Goal: Transaction & Acquisition: Obtain resource

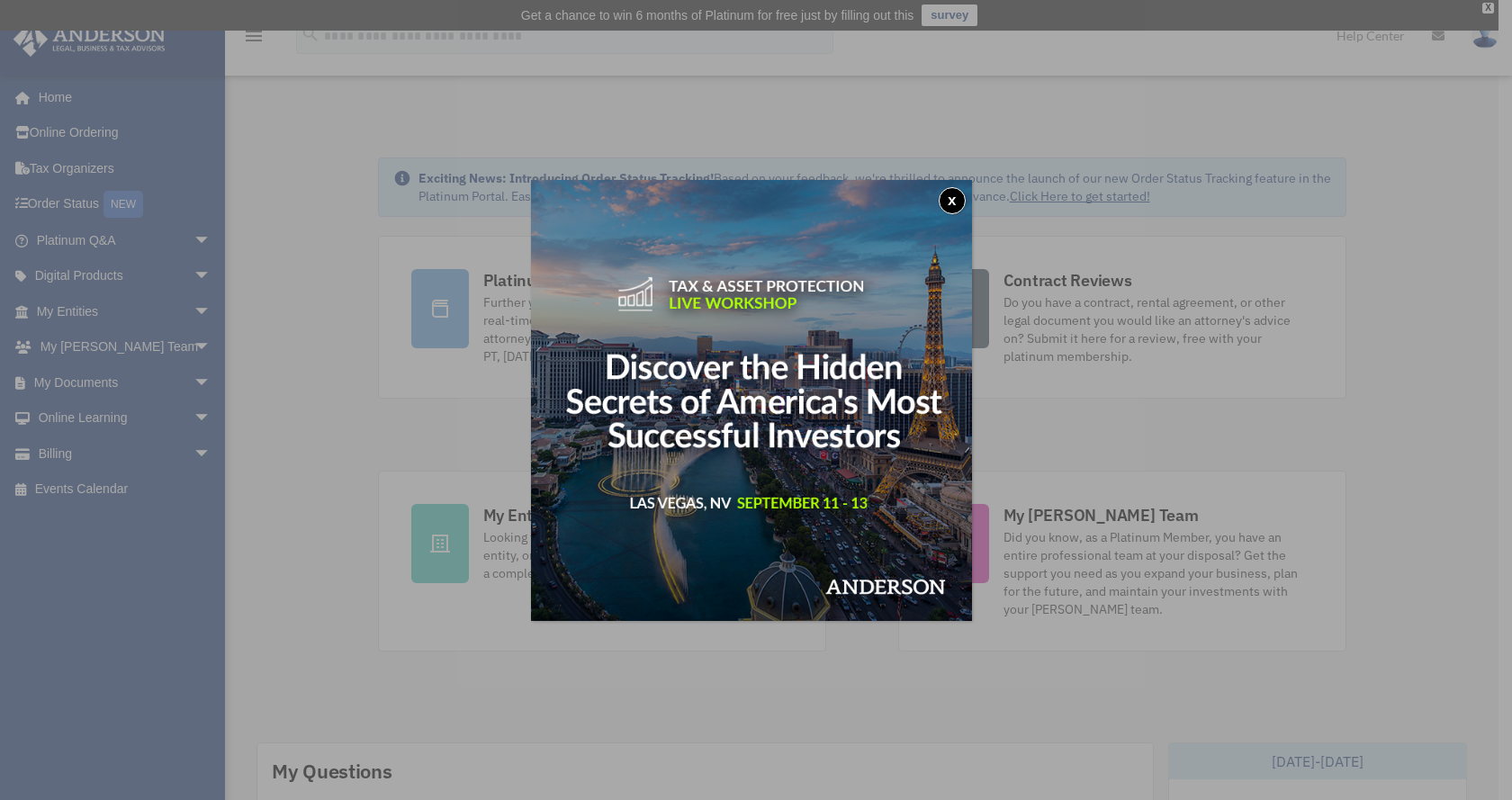
click at [954, 205] on button "x" at bounding box center [952, 201] width 27 height 27
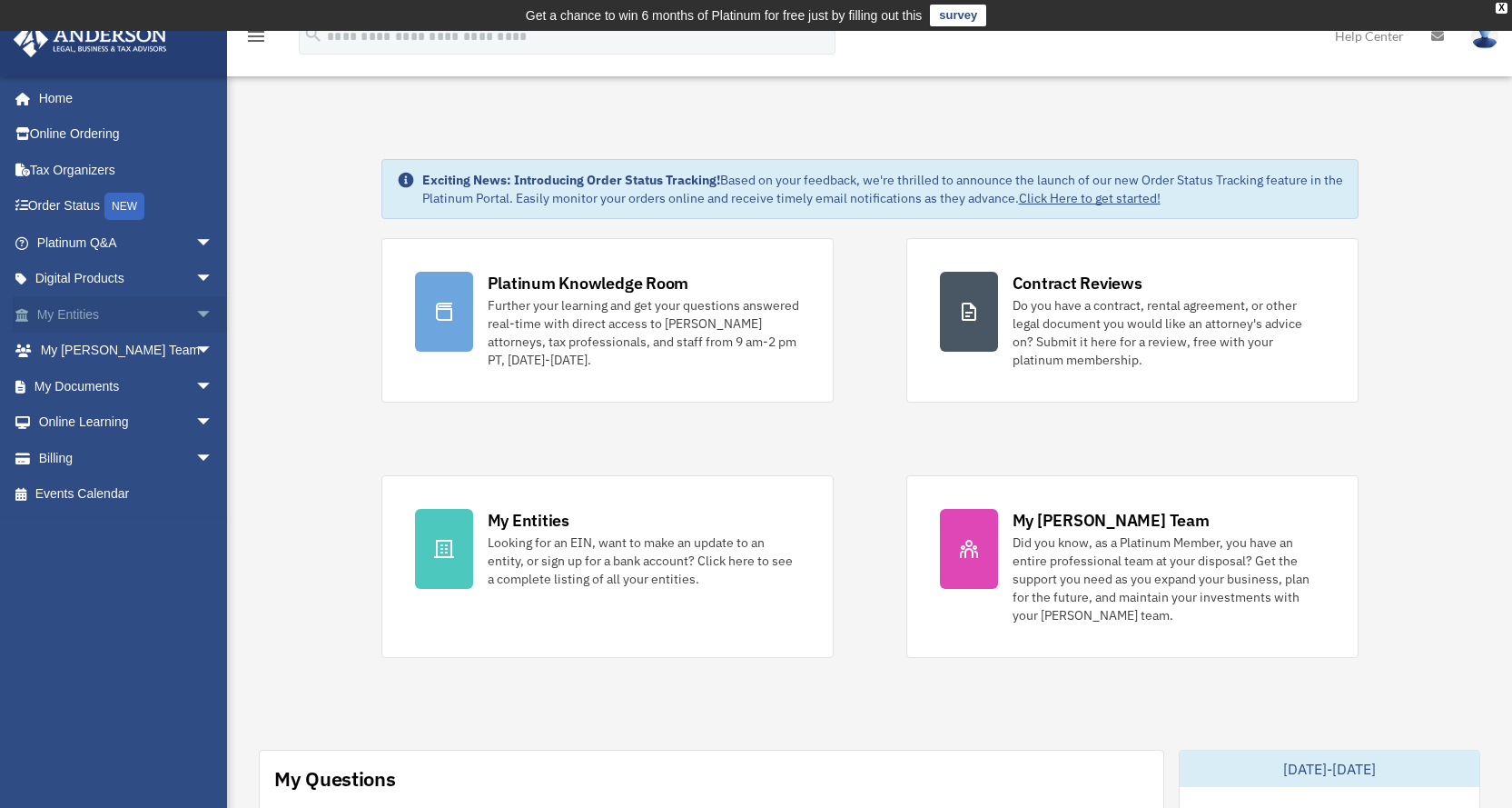
click at [104, 321] on link "My Entities arrow_drop_down" at bounding box center [126, 315] width 228 height 37
click at [195, 307] on span "arrow_drop_down" at bounding box center [213, 315] width 37 height 38
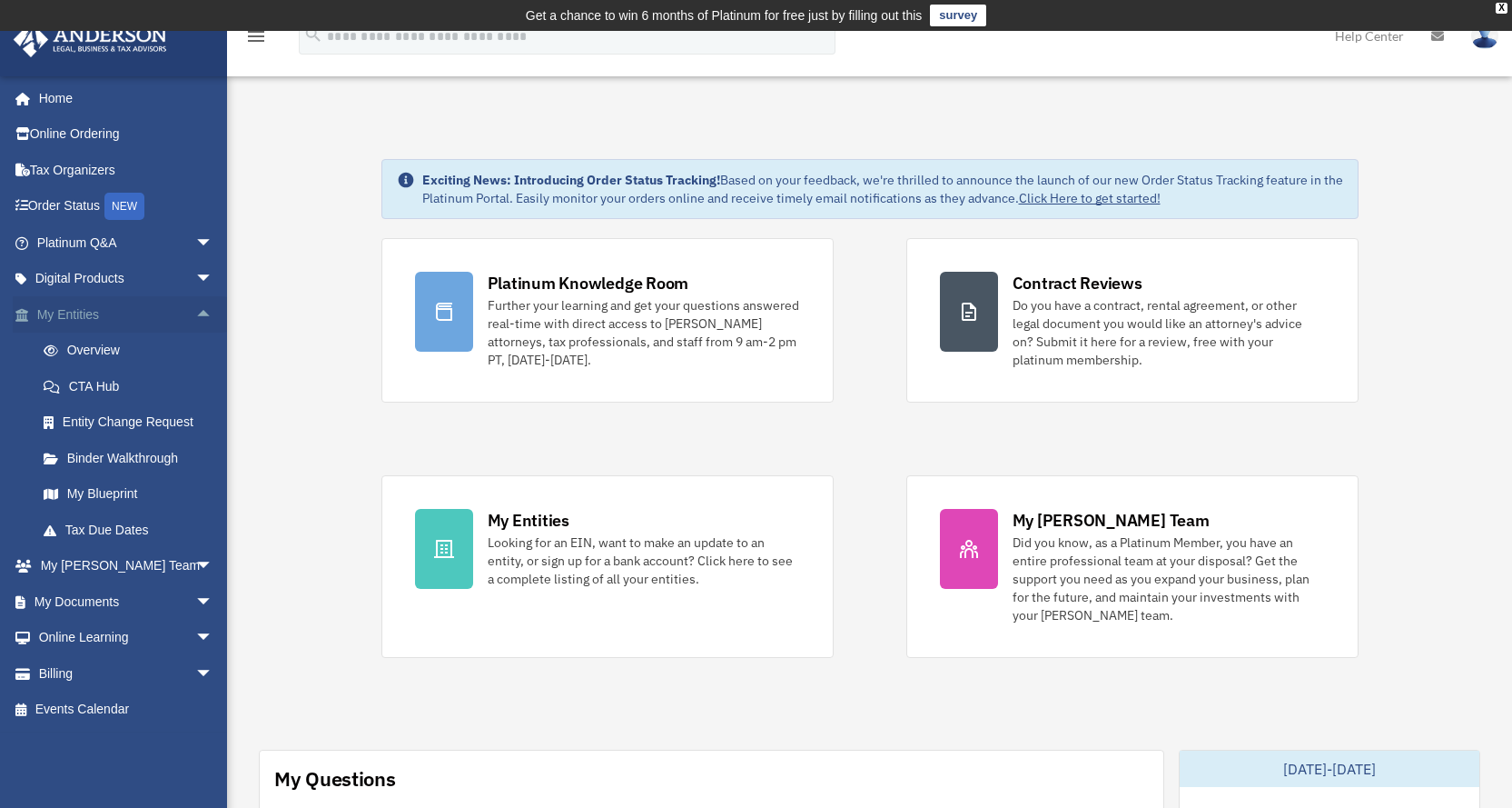
click at [195, 307] on span "arrow_drop_up" at bounding box center [213, 315] width 37 height 38
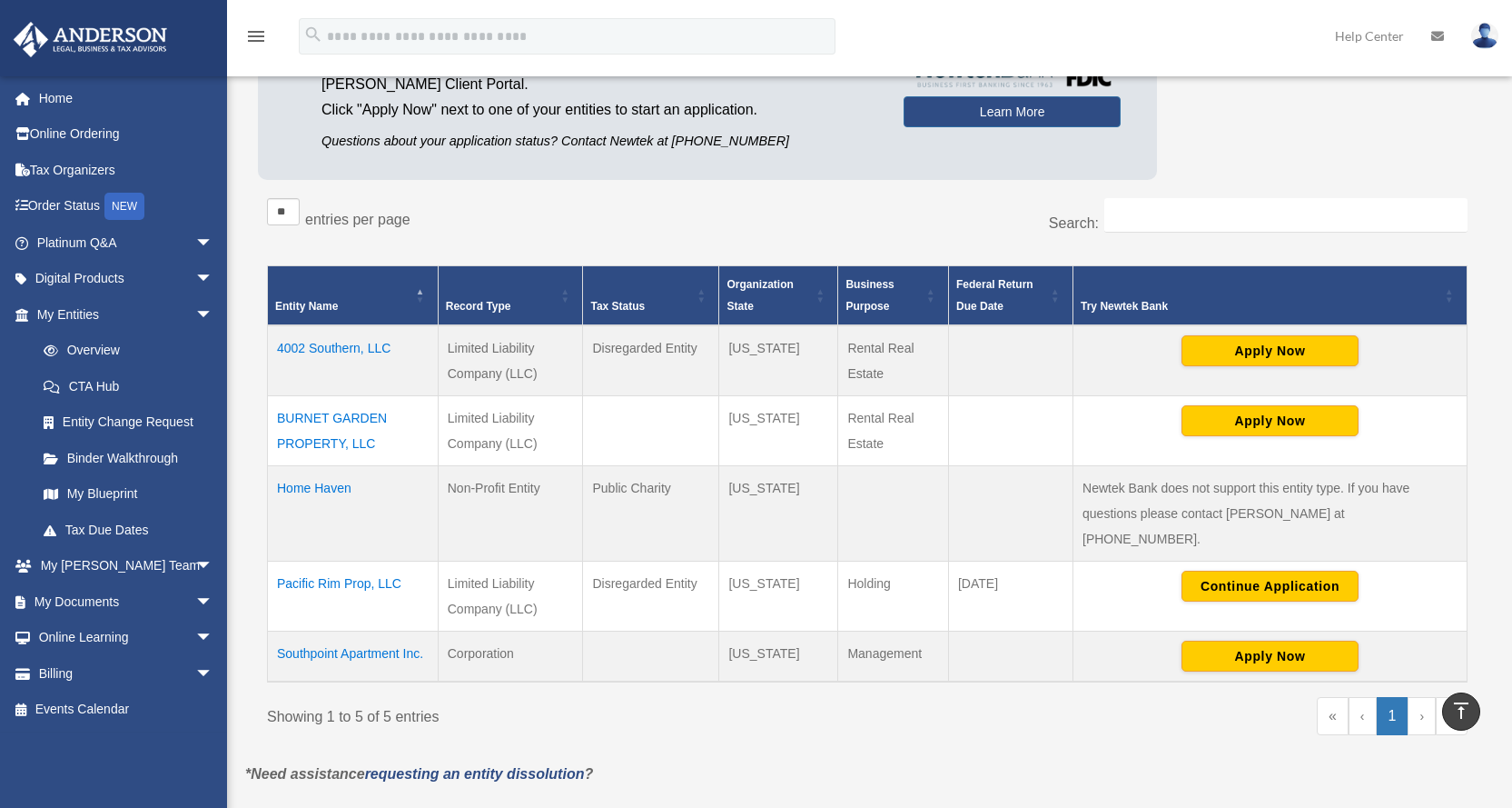
scroll to position [206, 0]
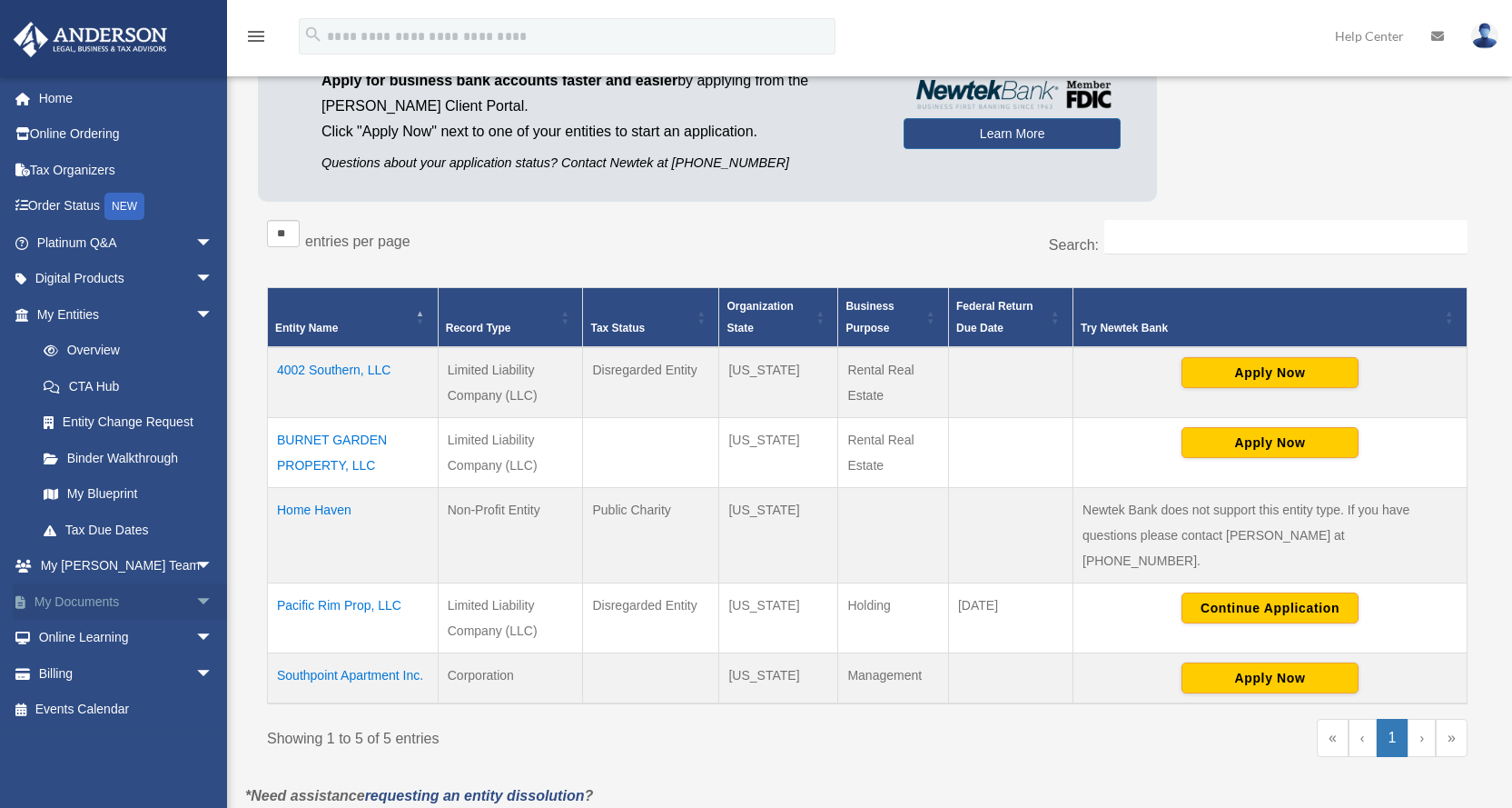
click at [115, 606] on link "My Documents arrow_drop_down" at bounding box center [126, 601] width 228 height 37
click at [195, 599] on span "arrow_drop_down" at bounding box center [213, 601] width 37 height 38
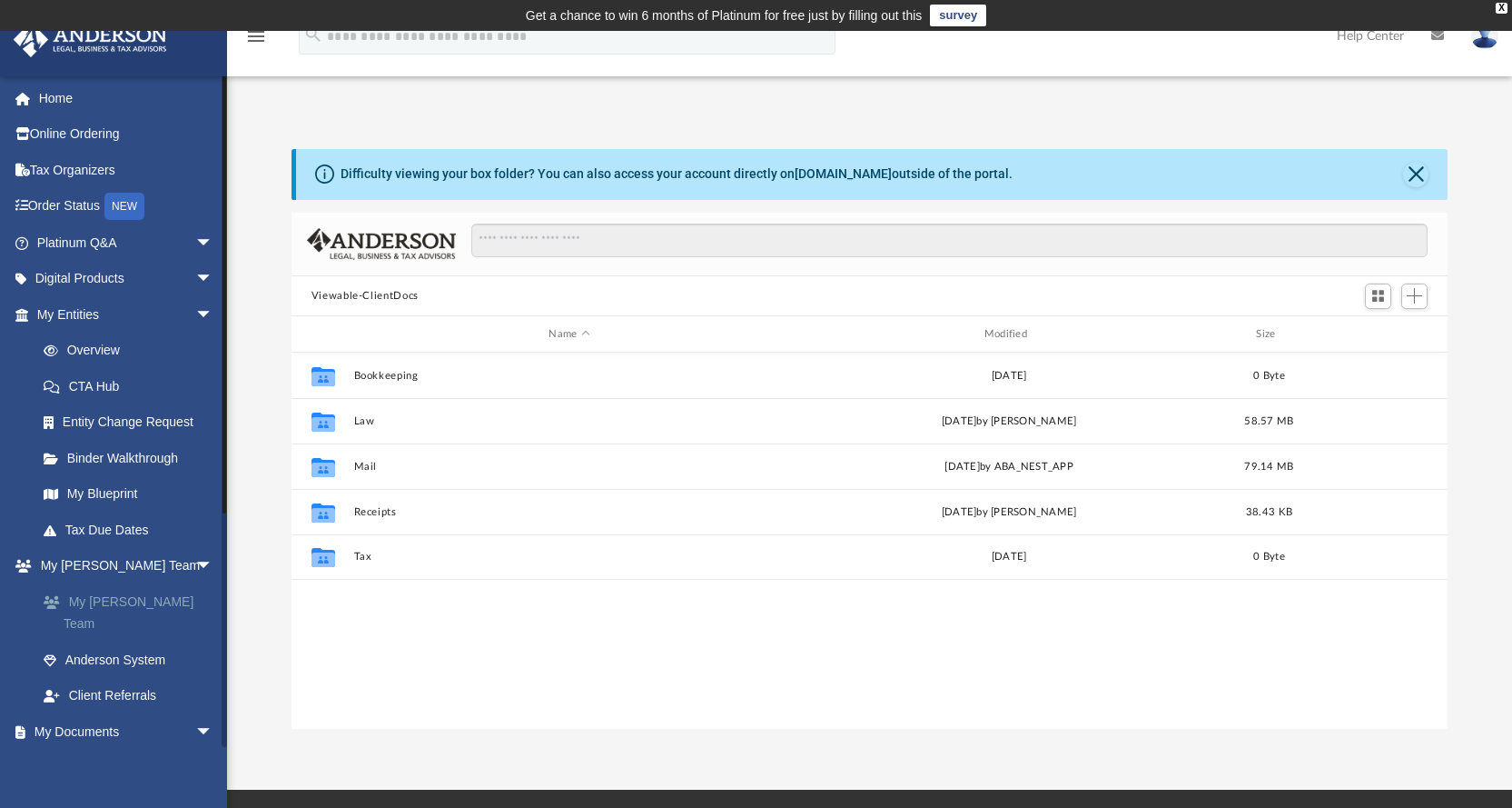
scroll to position [400, 1142]
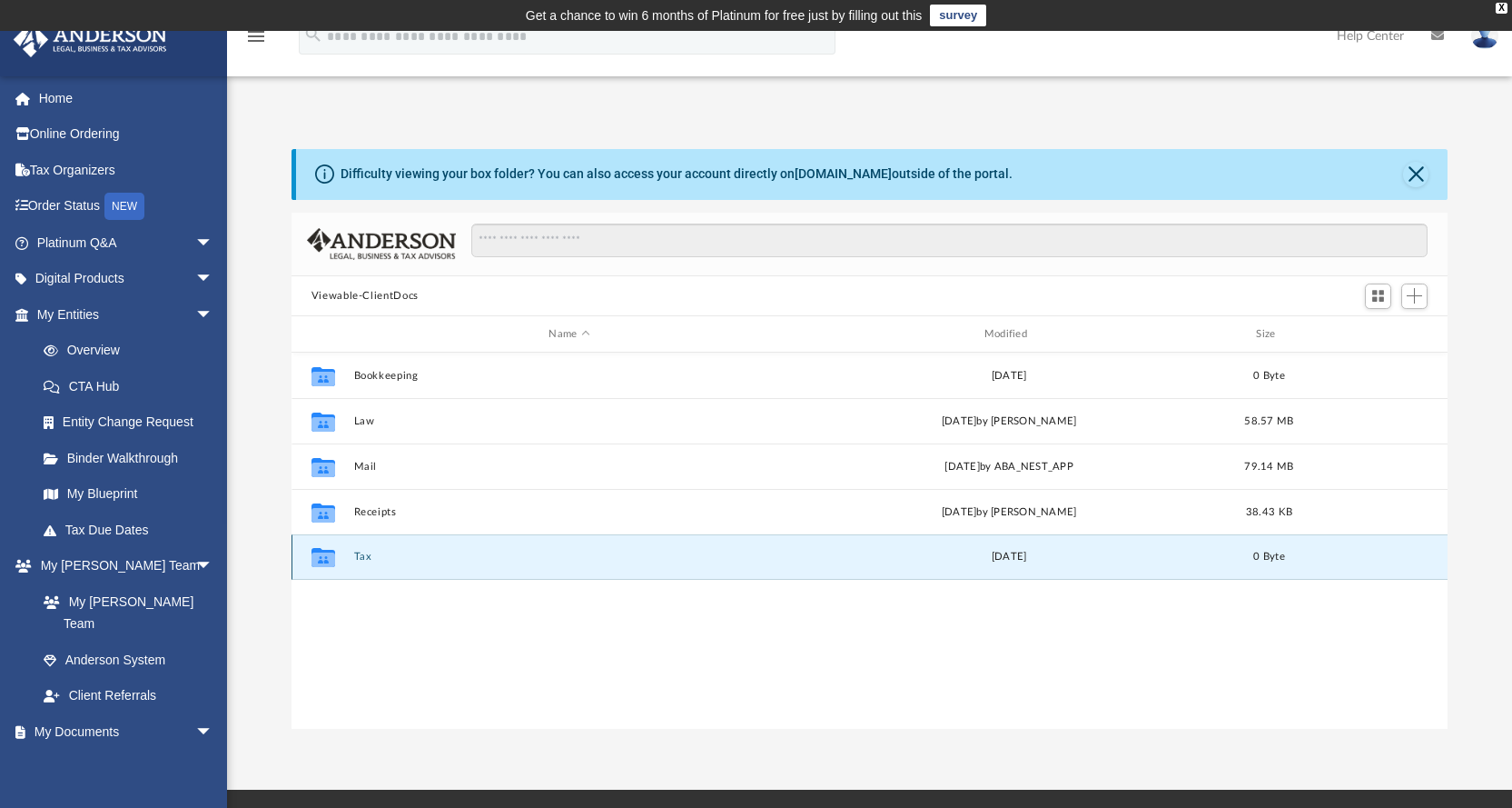
click at [356, 559] on button "Tax" at bounding box center [568, 557] width 431 height 12
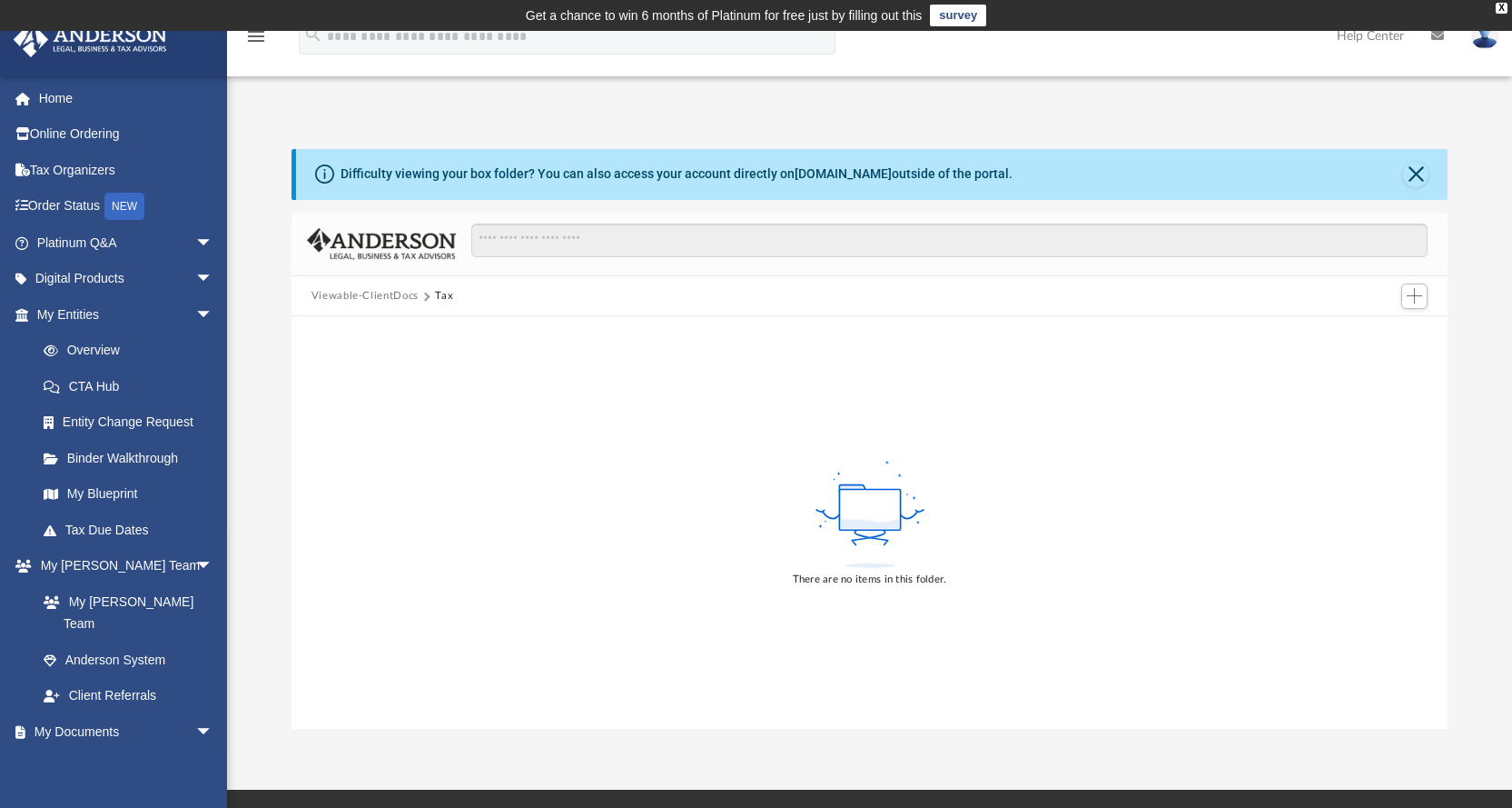
click at [373, 287] on div "Viewable-ClientDocs Tax" at bounding box center [869, 295] width 1157 height 40
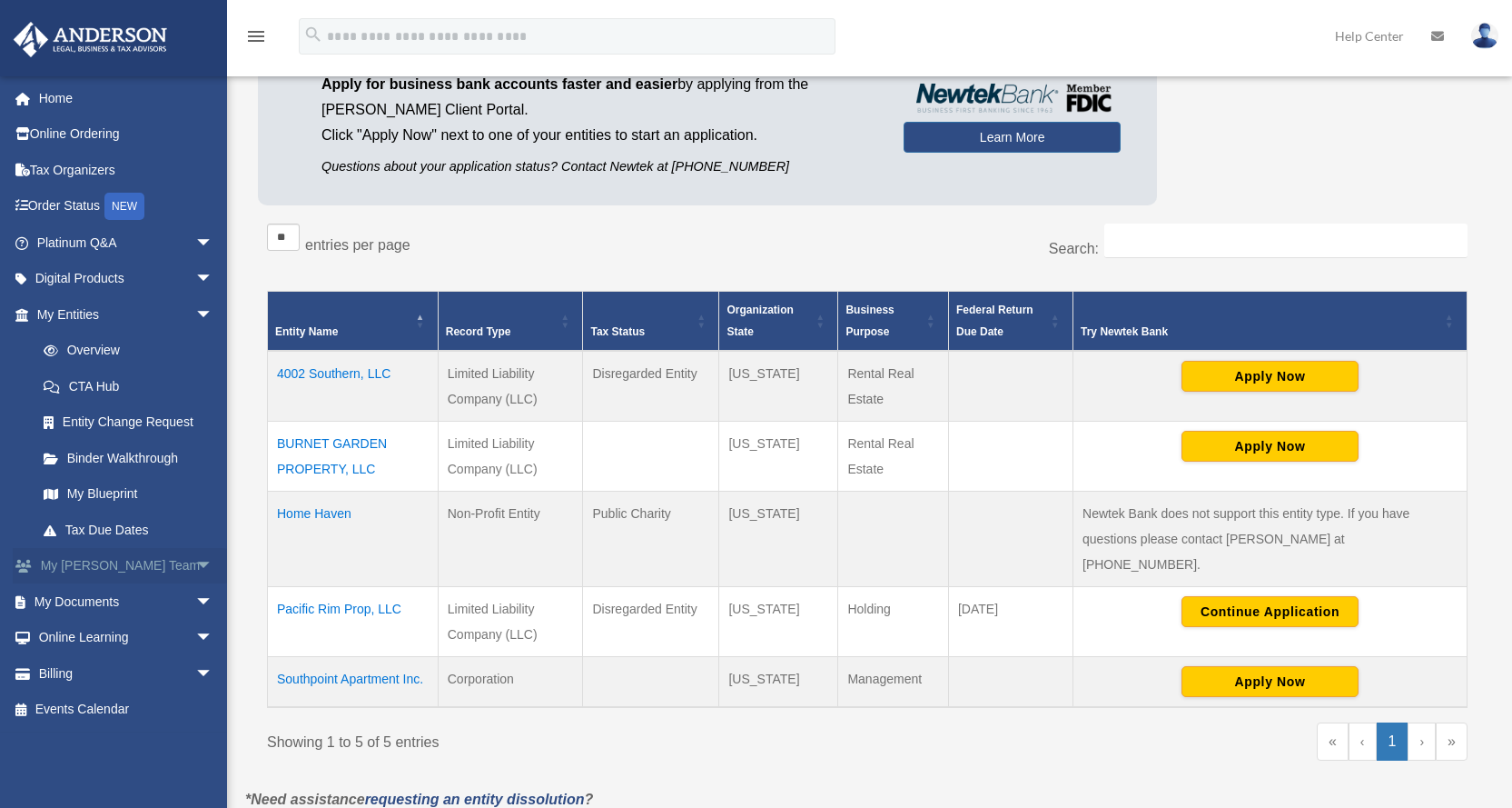
scroll to position [206, 0]
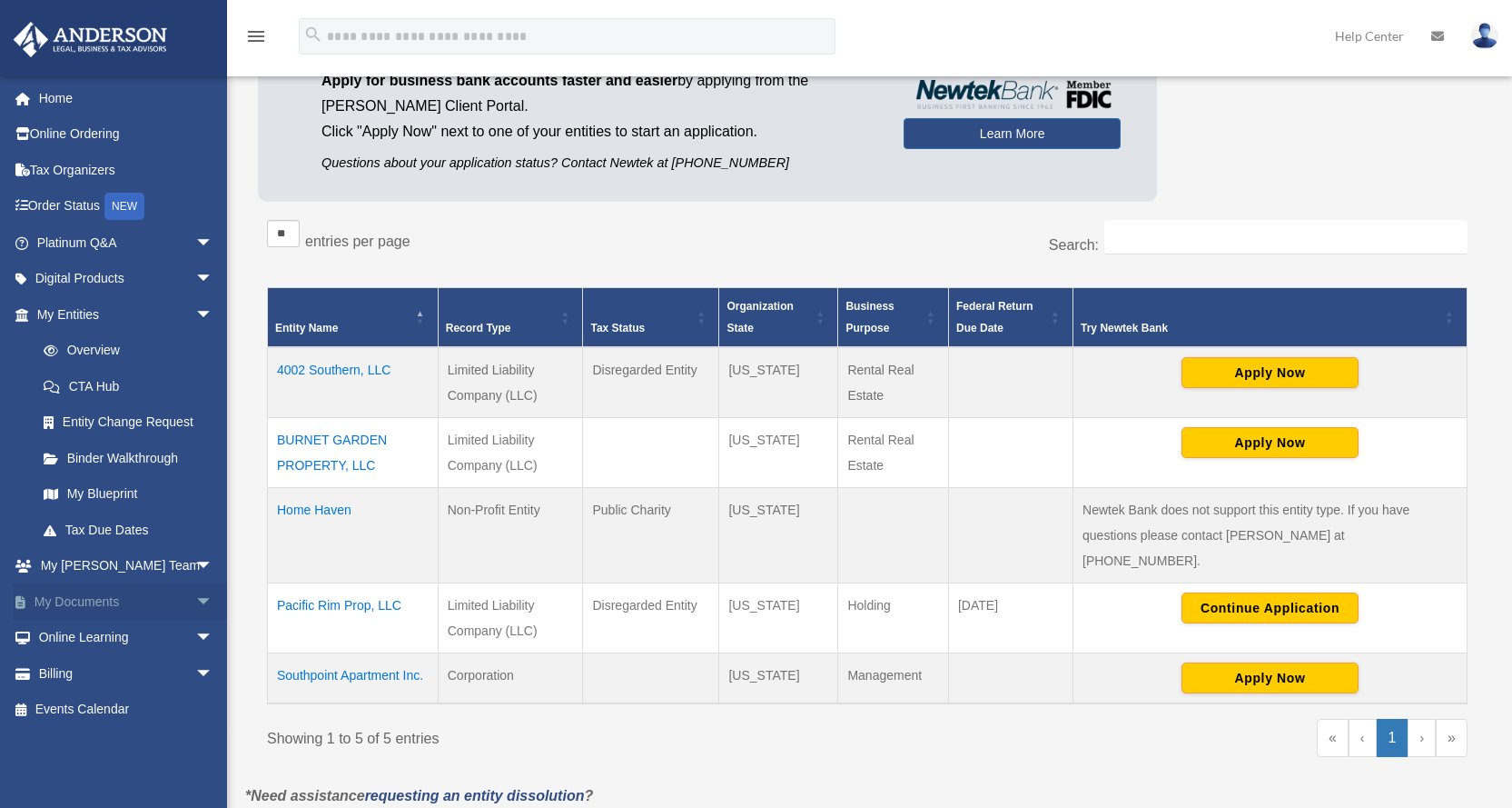
click at [100, 607] on link "My Documents arrow_drop_down" at bounding box center [126, 601] width 228 height 37
click at [195, 599] on span "arrow_drop_down" at bounding box center [213, 601] width 37 height 38
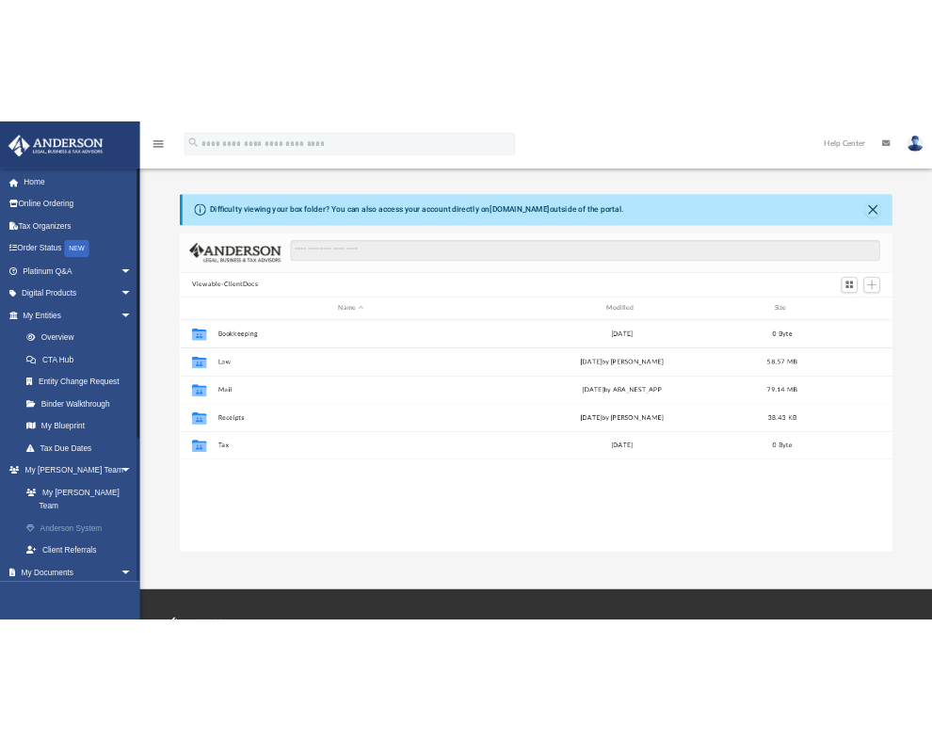
scroll to position [414, 1184]
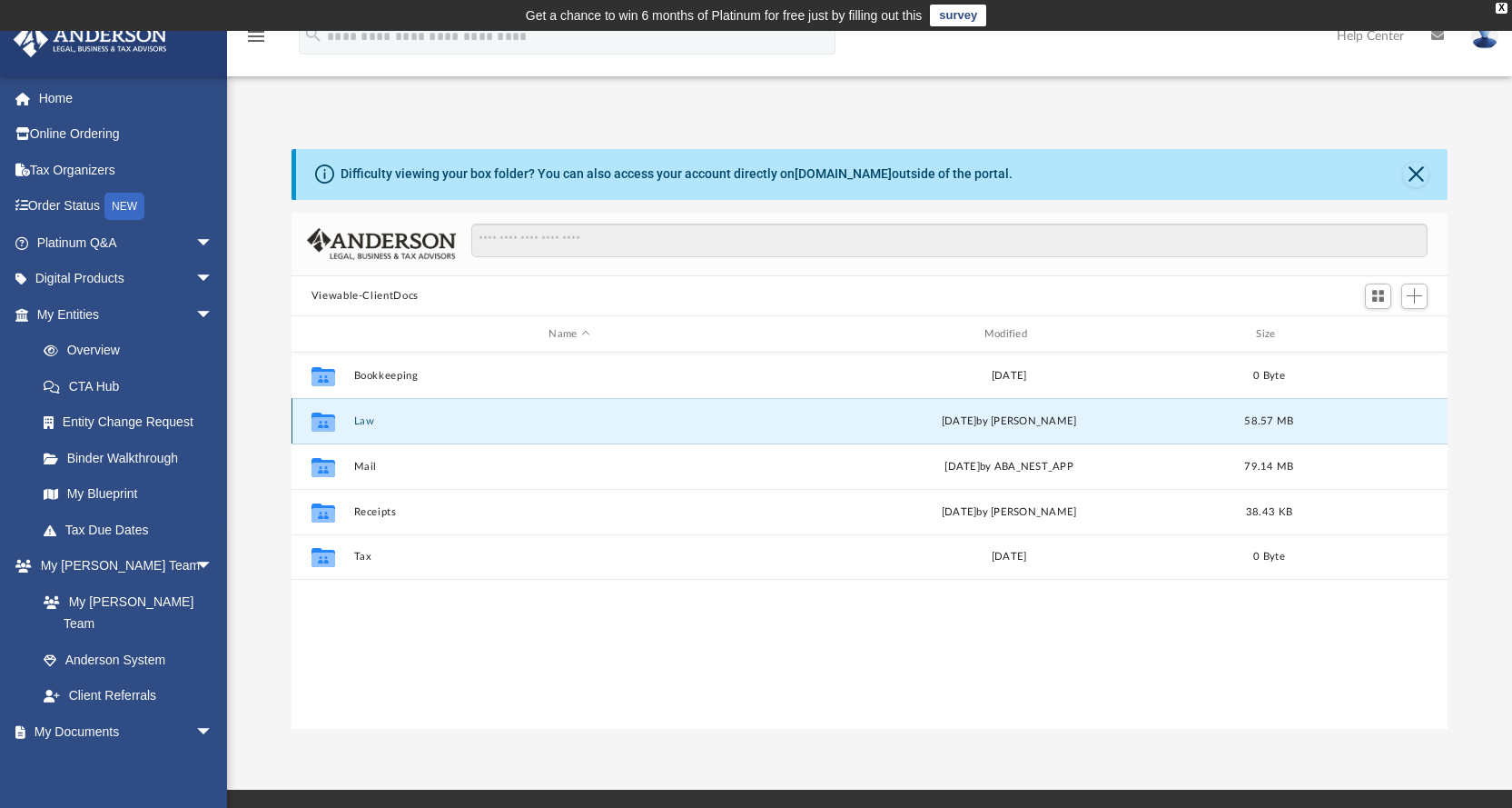
click at [365, 421] on button "Law" at bounding box center [568, 421] width 431 height 12
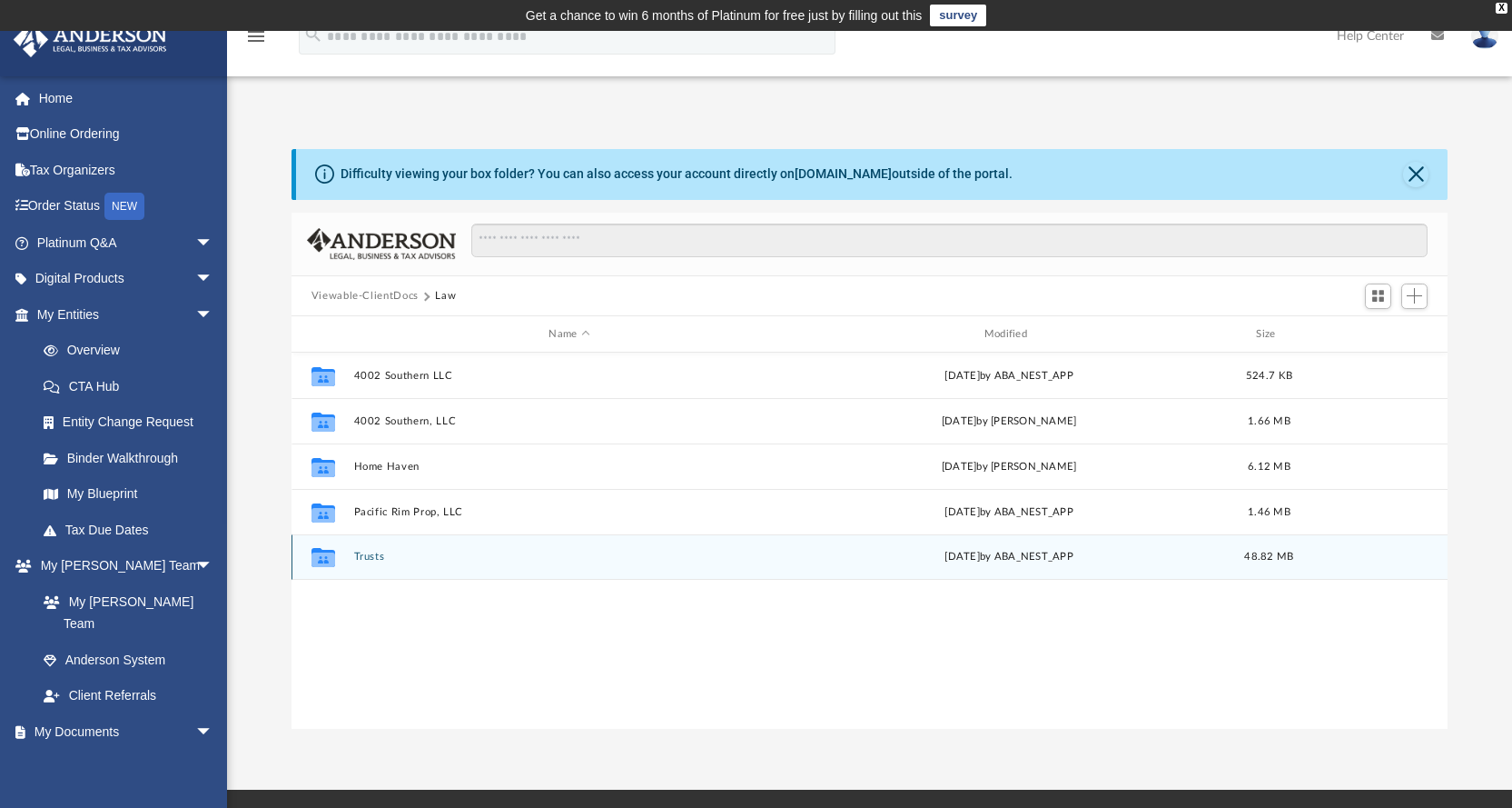
click at [368, 562] on button "Trusts" at bounding box center [568, 557] width 431 height 12
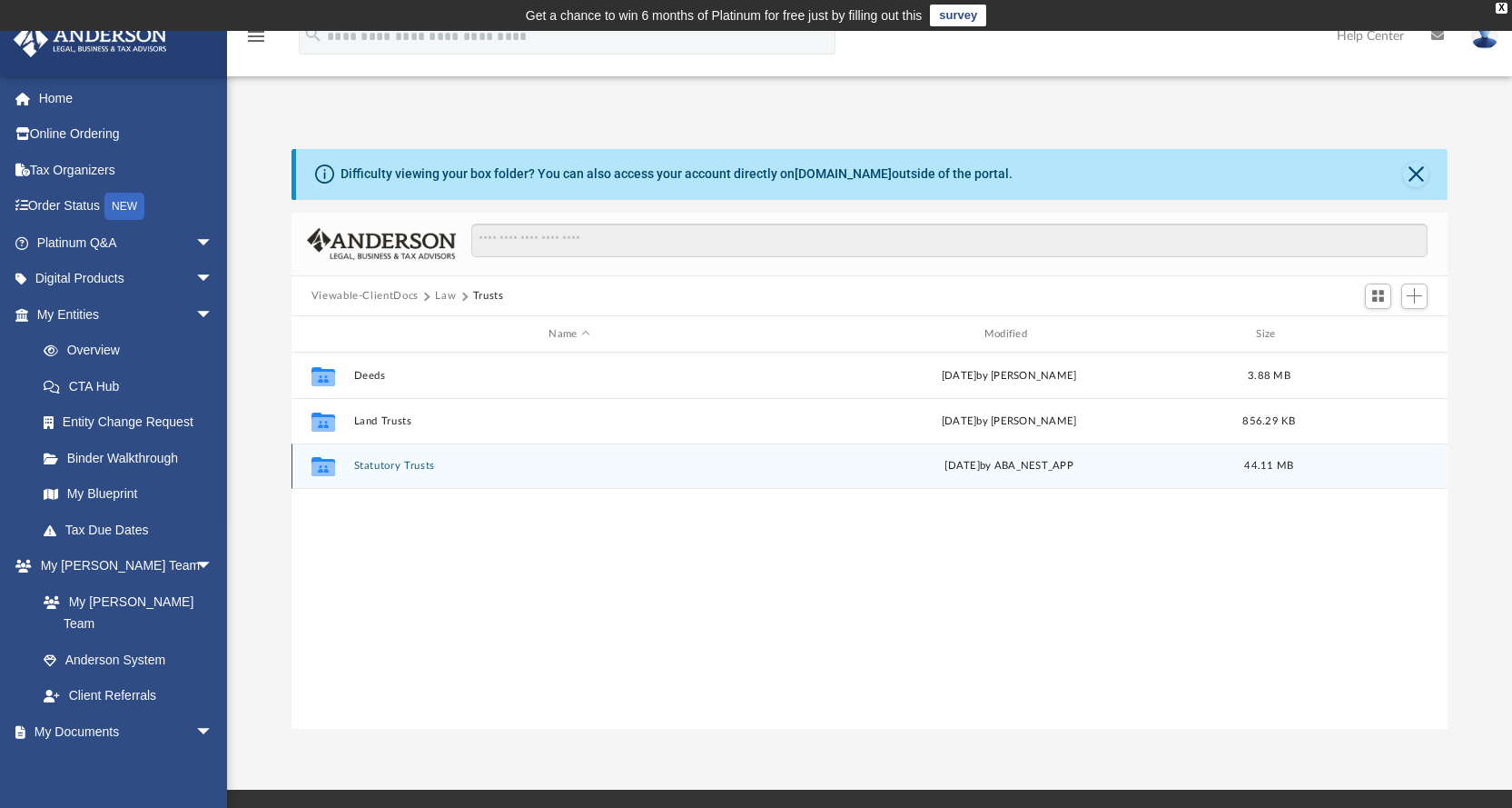
click at [385, 473] on div "Collaborated Folder Statutory Trusts Tue Dec 31 2024 by ABA_NEST_APP 44.11 MB" at bounding box center [869, 465] width 1157 height 45
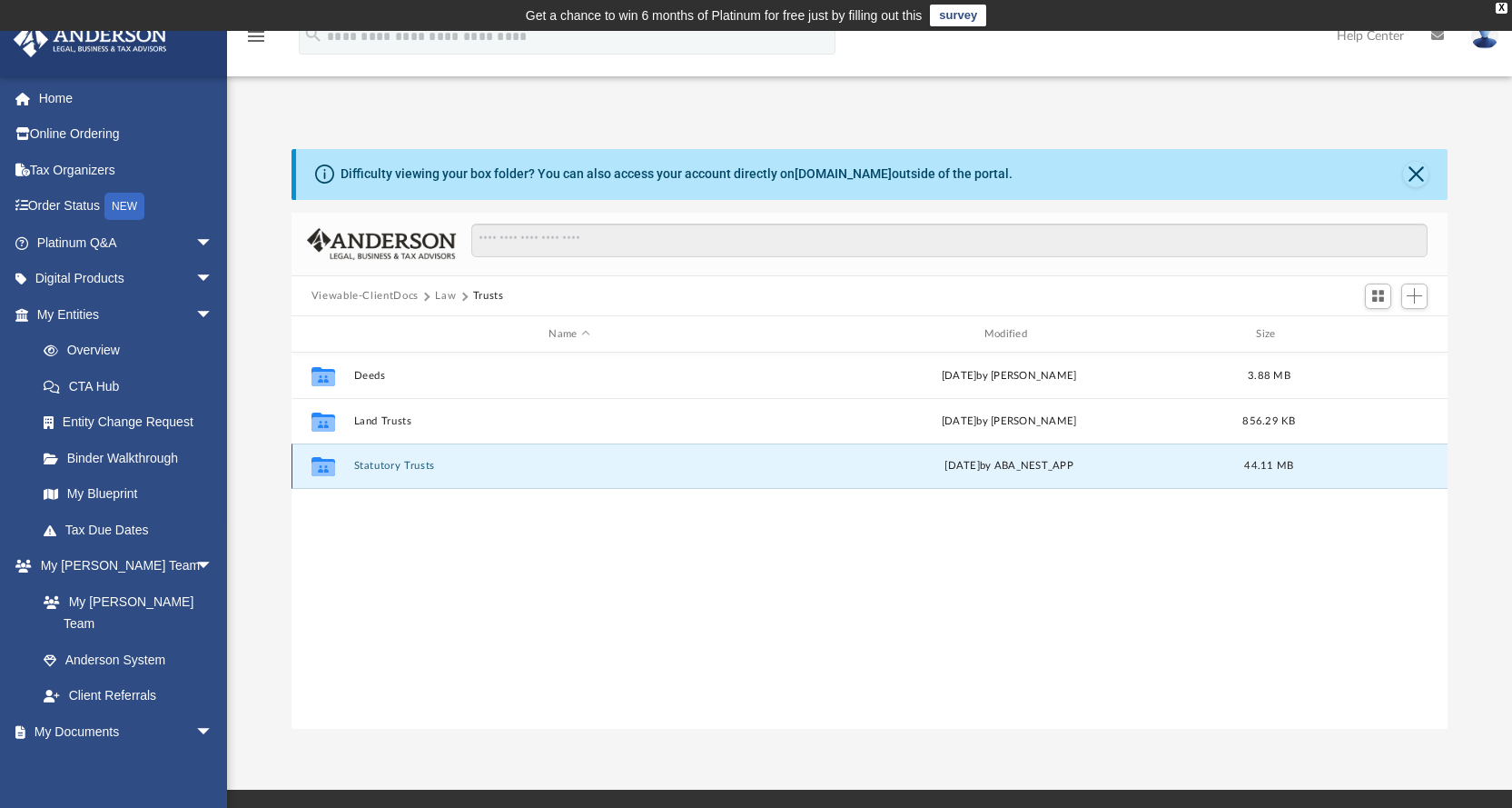
click at [396, 473] on div "Collaborated Folder Statutory Trusts Tue Dec 31 2024 by ABA_NEST_APP 44.11 MB" at bounding box center [869, 465] width 1157 height 45
click at [417, 462] on button "Statutory Trusts" at bounding box center [568, 466] width 431 height 12
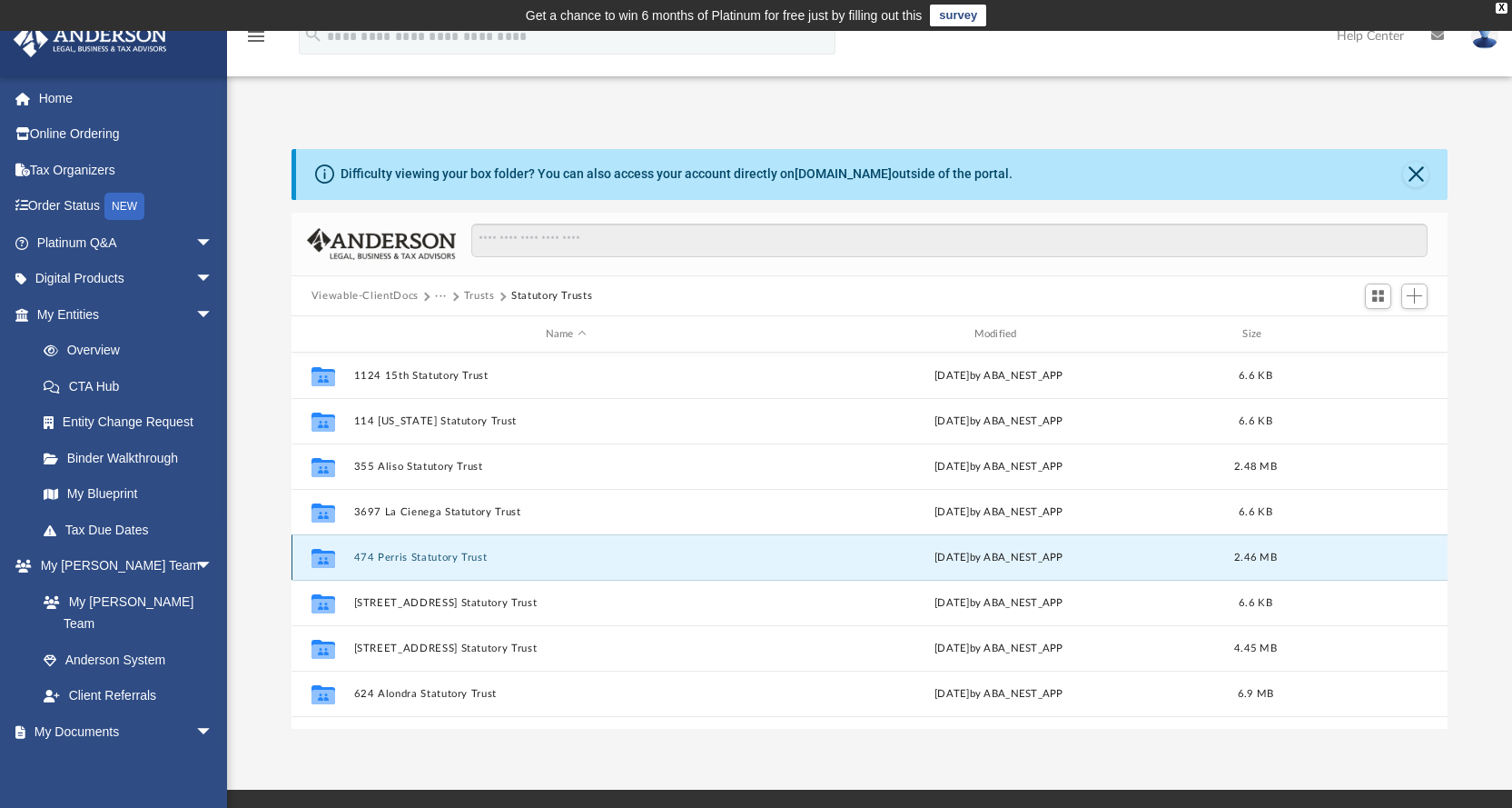
click at [471, 558] on button "474 Perris Statutory Trust" at bounding box center [565, 557] width 426 height 12
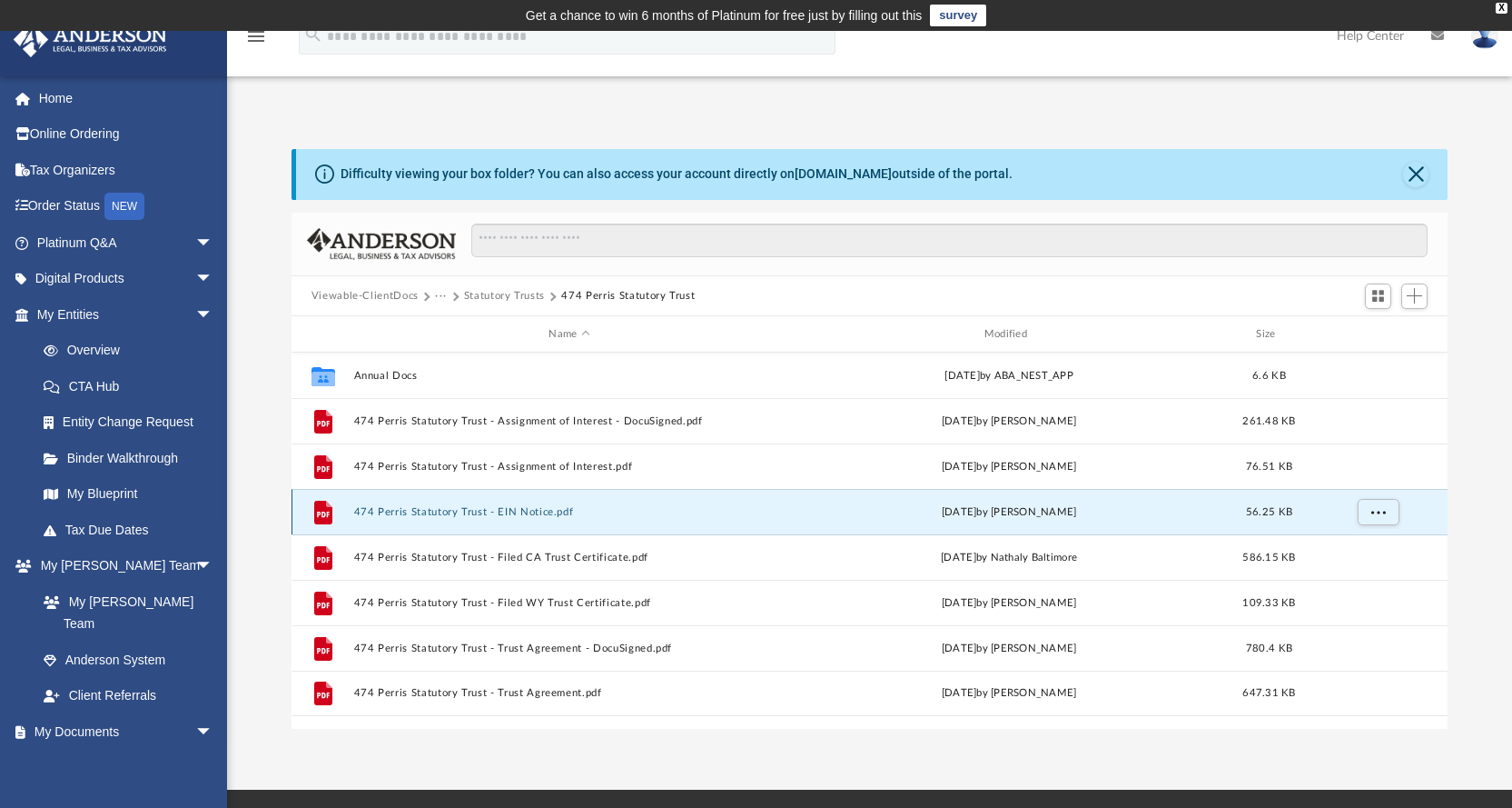
click at [536, 506] on button "474 Perris Statutory Trust - EIN Notice.pdf" at bounding box center [568, 512] width 431 height 12
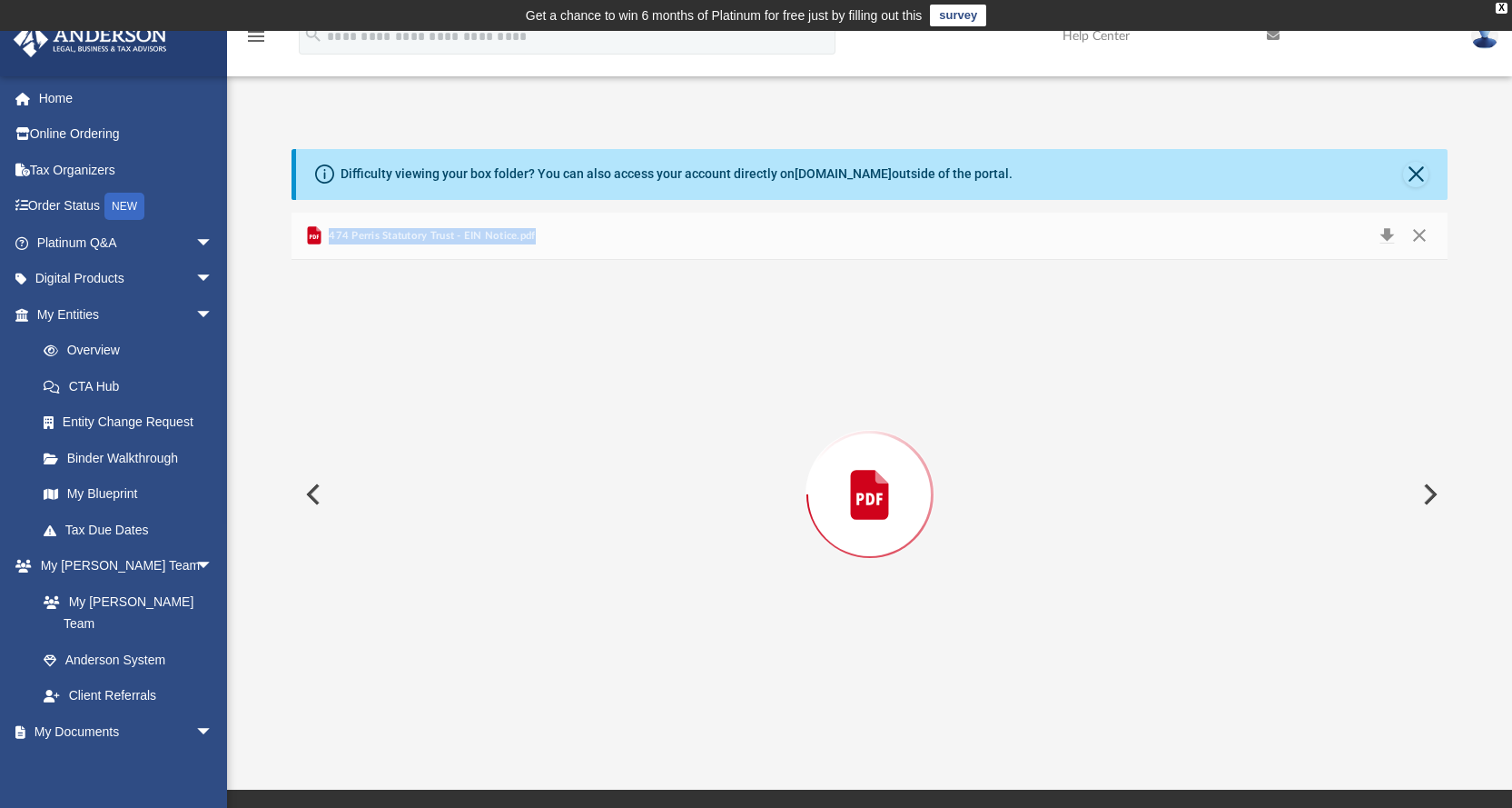
click at [536, 506] on div "Preview" at bounding box center [869, 494] width 1157 height 469
